Goal: Information Seeking & Learning: Learn about a topic

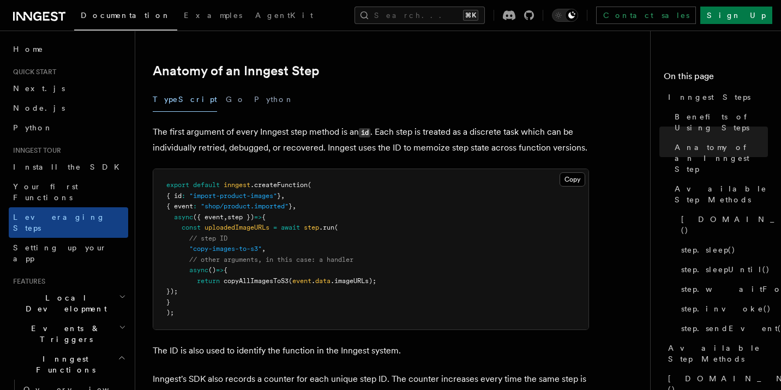
scroll to position [477, 0]
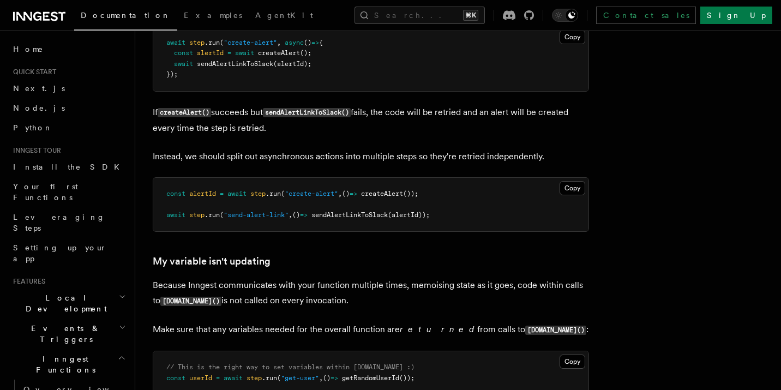
scroll to position [2901, 0]
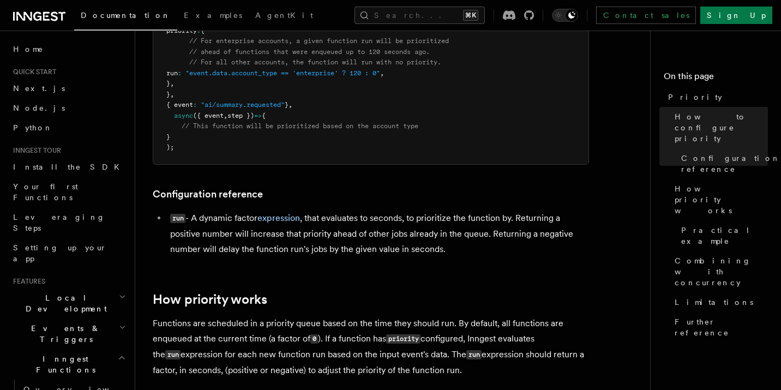
scroll to position [525, 0]
